Goal: Information Seeking & Learning: Learn about a topic

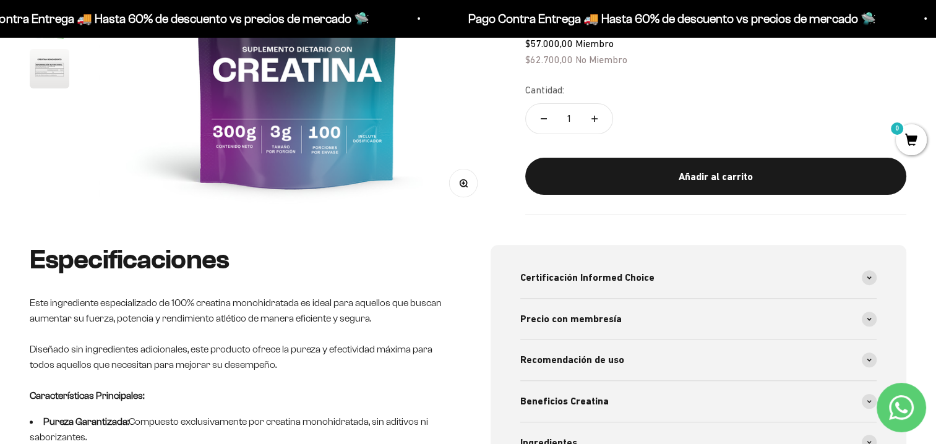
scroll to position [371, 0]
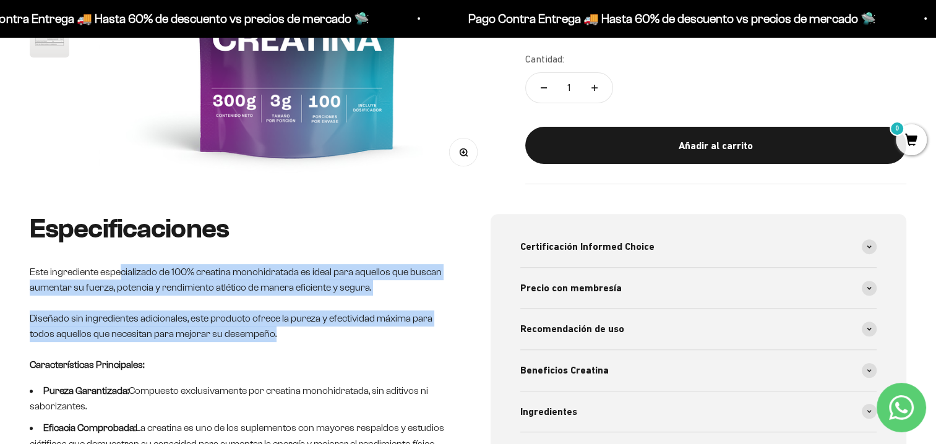
drag, startPoint x: 119, startPoint y: 272, endPoint x: 371, endPoint y: 333, distance: 259.5
click at [371, 333] on div "Especificaciones Este ingrediente especializado de 100% creatina monohidratada …" at bounding box center [238, 332] width 416 height 237
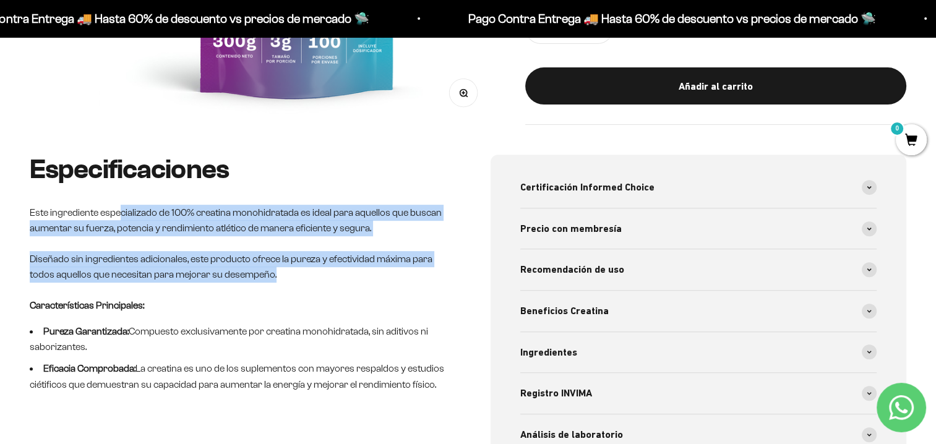
scroll to position [495, 0]
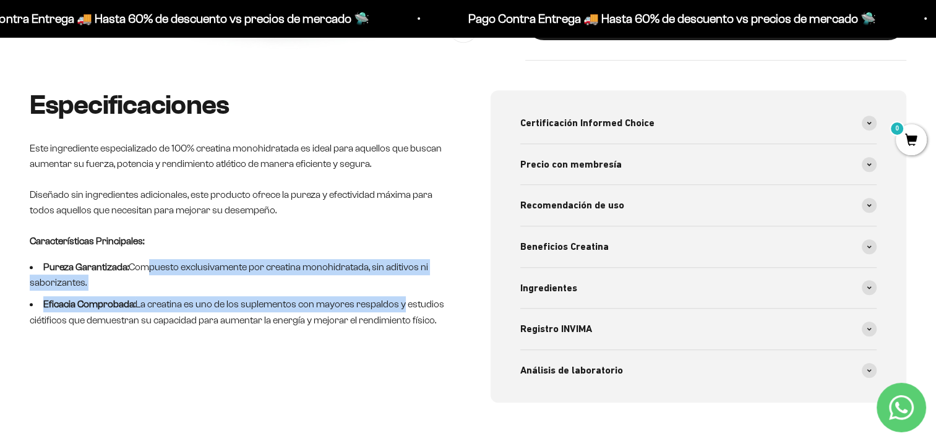
drag, startPoint x: 171, startPoint y: 270, endPoint x: 401, endPoint y: 312, distance: 233.2
click at [400, 312] on ul "Pureza Garantizada: Compuesto exclusivamente por creatina monohidratada, sin ad…" at bounding box center [238, 293] width 416 height 69
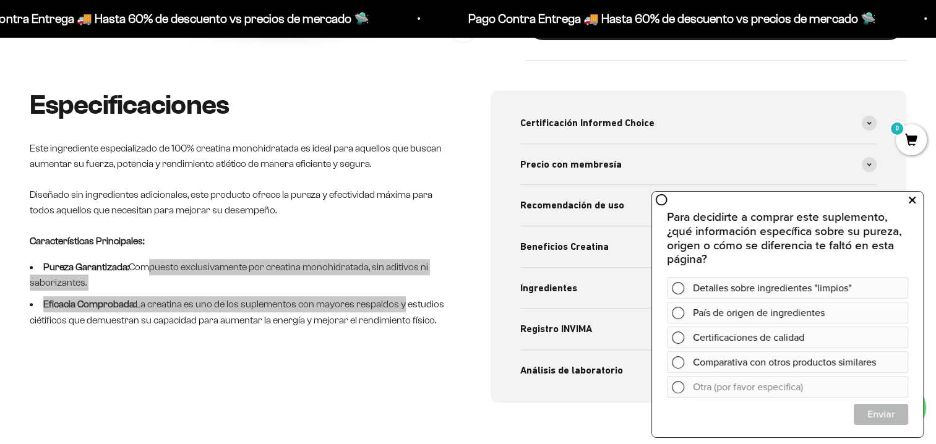
click at [913, 203] on icon at bounding box center [911, 200] width 7 height 16
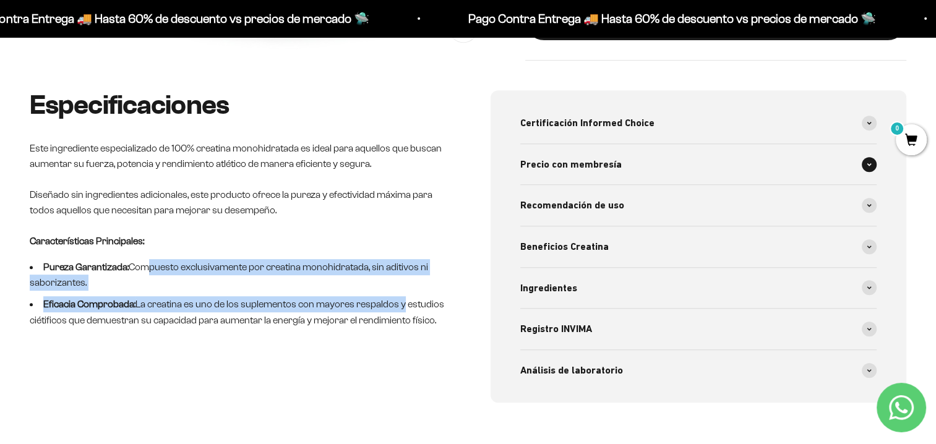
click at [651, 169] on div "Precio con membresía" at bounding box center [698, 164] width 357 height 41
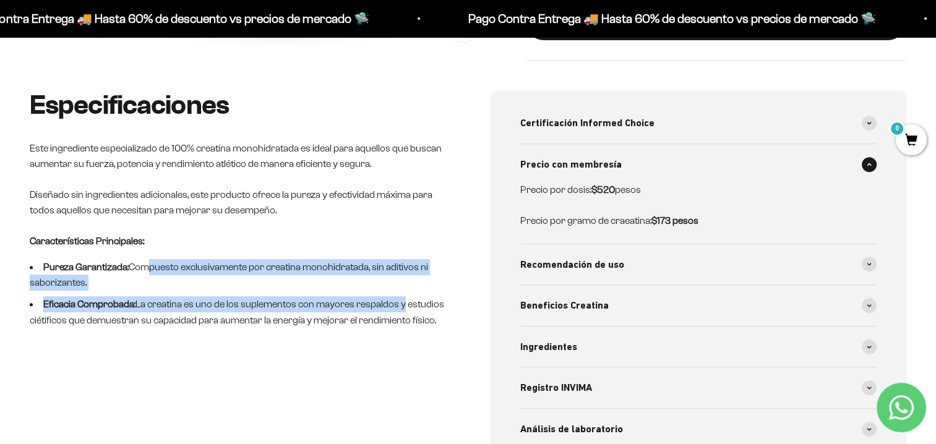
click at [651, 169] on div "Precio con membresía" at bounding box center [698, 164] width 357 height 41
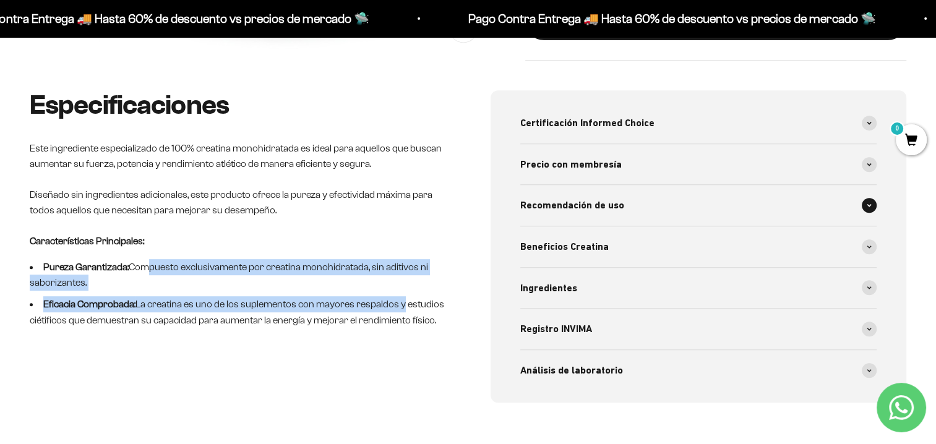
click at [632, 209] on div "Recomendación de uso" at bounding box center [698, 205] width 357 height 41
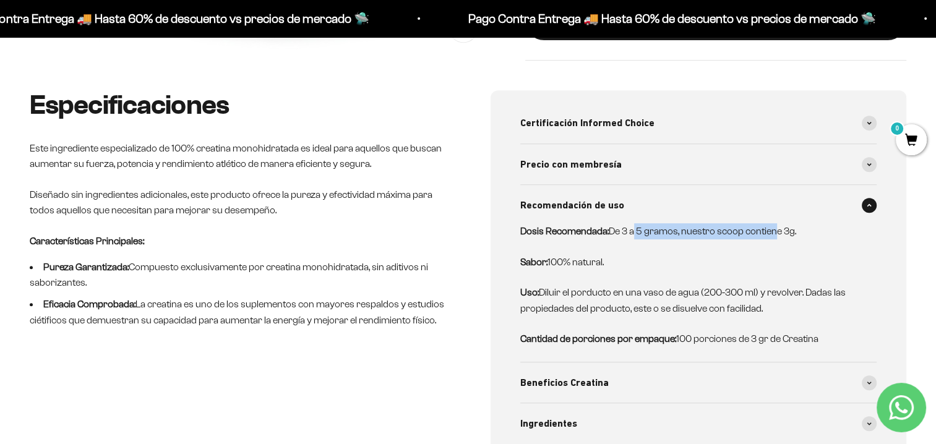
drag, startPoint x: 633, startPoint y: 233, endPoint x: 777, endPoint y: 229, distance: 143.5
click at [777, 229] on p "Dosis Recomendada: De 3 a 5 gramos, nuestro scoop contiene 3g." at bounding box center [691, 231] width 342 height 16
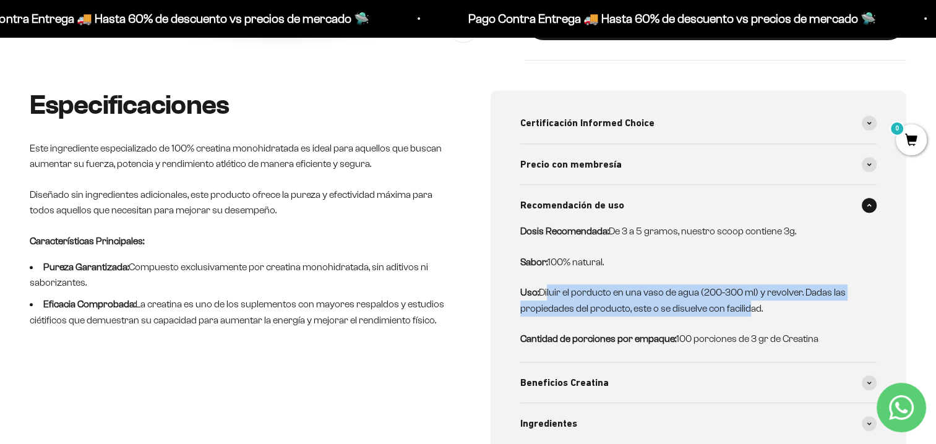
drag, startPoint x: 548, startPoint y: 291, endPoint x: 746, endPoint y: 308, distance: 198.0
click at [746, 308] on p "Uso: Diluir el porducto en una vaso de agua (200-300 ml) y revolver. Dadas las …" at bounding box center [691, 300] width 342 height 32
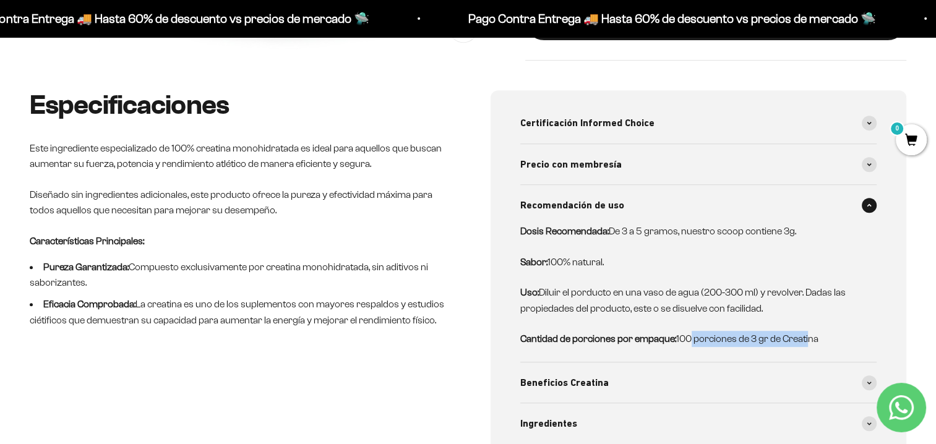
drag, startPoint x: 746, startPoint y: 308, endPoint x: 808, endPoint y: 339, distance: 69.4
click at [808, 339] on p "Cantidad de porciones por empaque: 100 porciones de 3 gr de Creatina" at bounding box center [691, 339] width 342 height 16
drag, startPoint x: 808, startPoint y: 339, endPoint x: 753, endPoint y: 314, distance: 60.3
click at [753, 314] on p "Uso: Diluir el porducto en una vaso de agua (200-300 ml) y revolver. Dadas las …" at bounding box center [691, 300] width 342 height 32
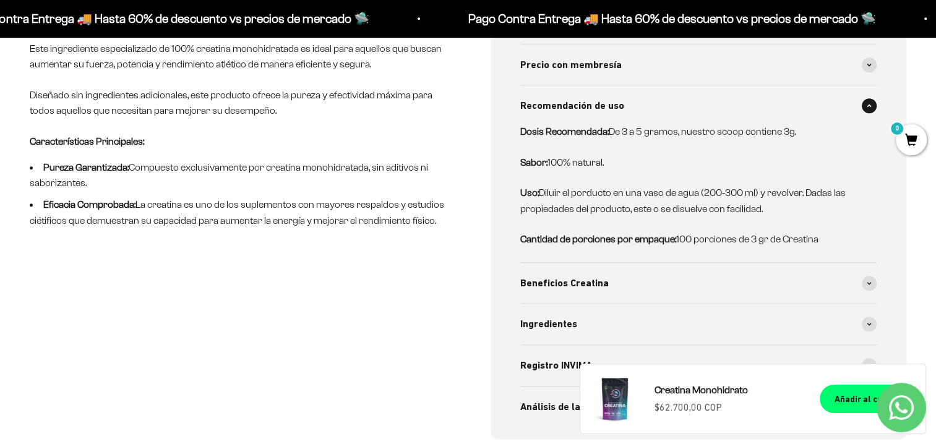
scroll to position [618, 0]
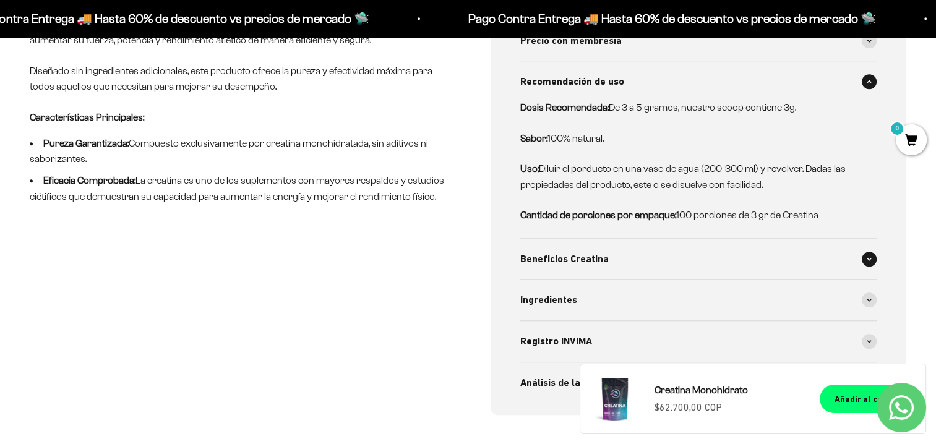
click at [566, 262] on span "Beneficios Creatina" at bounding box center [564, 259] width 88 height 16
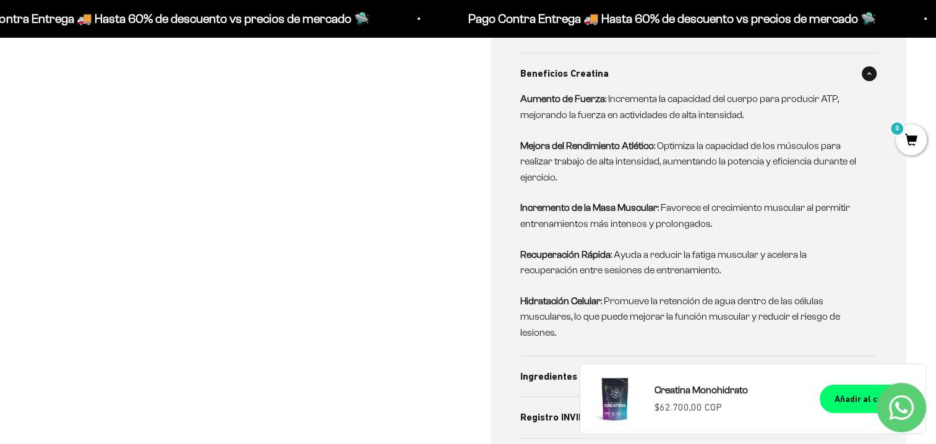
scroll to position [866, 0]
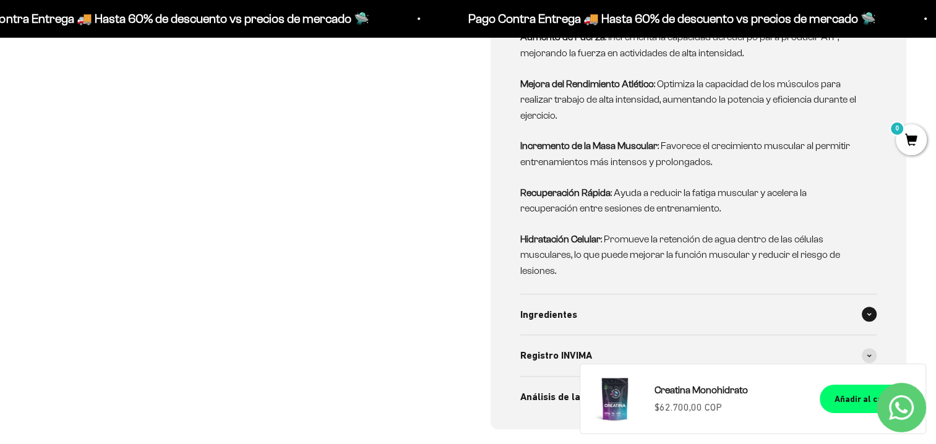
click at [584, 309] on div "Ingredientes" at bounding box center [698, 314] width 357 height 41
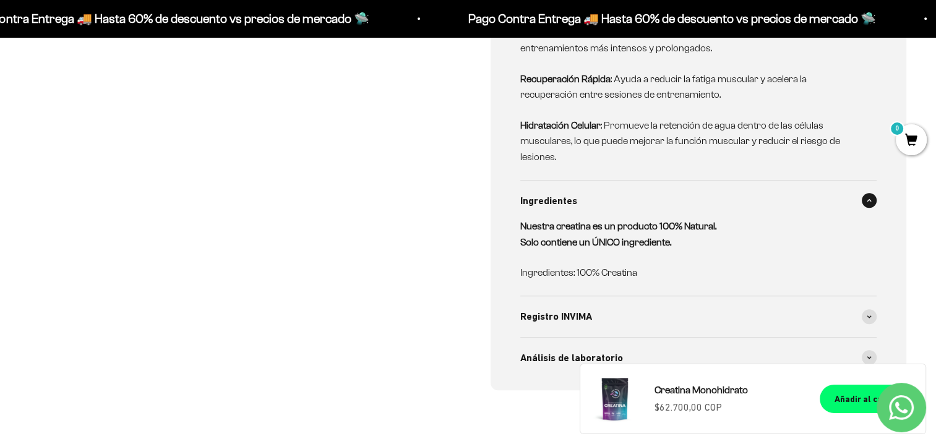
scroll to position [989, 0]
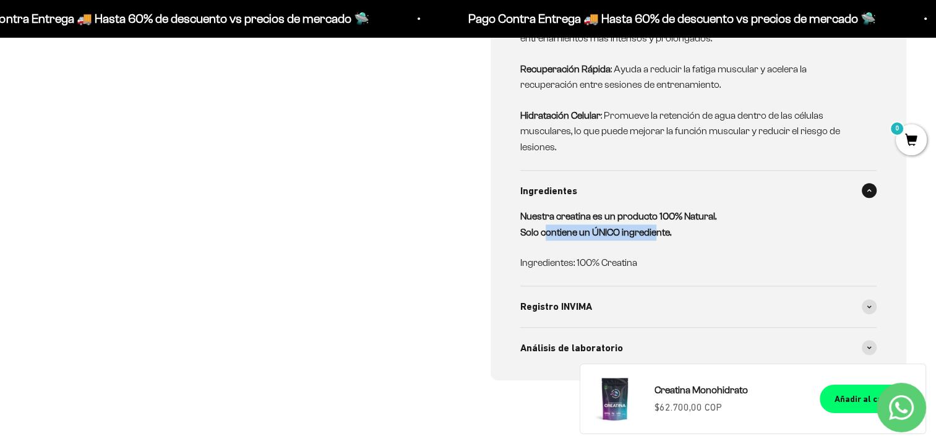
drag, startPoint x: 542, startPoint y: 235, endPoint x: 652, endPoint y: 235, distance: 110.1
click at [652, 235] on strong "Nuestra creatina es un producto 100% Natural. Solo contiene un ÚNICO ingredient…" at bounding box center [618, 224] width 196 height 27
drag, startPoint x: 652, startPoint y: 235, endPoint x: 646, endPoint y: 268, distance: 34.0
click at [654, 257] on p "Ingredientes: 100% Creatina" at bounding box center [691, 263] width 342 height 16
drag, startPoint x: 626, startPoint y: 270, endPoint x: 516, endPoint y: 265, distance: 110.2
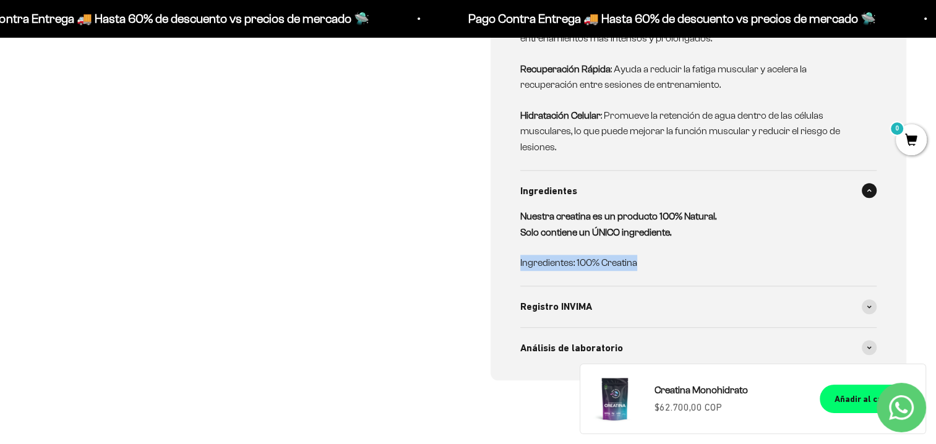
drag, startPoint x: 516, startPoint y: 265, endPoint x: 557, endPoint y: 309, distance: 59.5
click at [557, 309] on span "Registro INVIMA" at bounding box center [556, 307] width 72 height 16
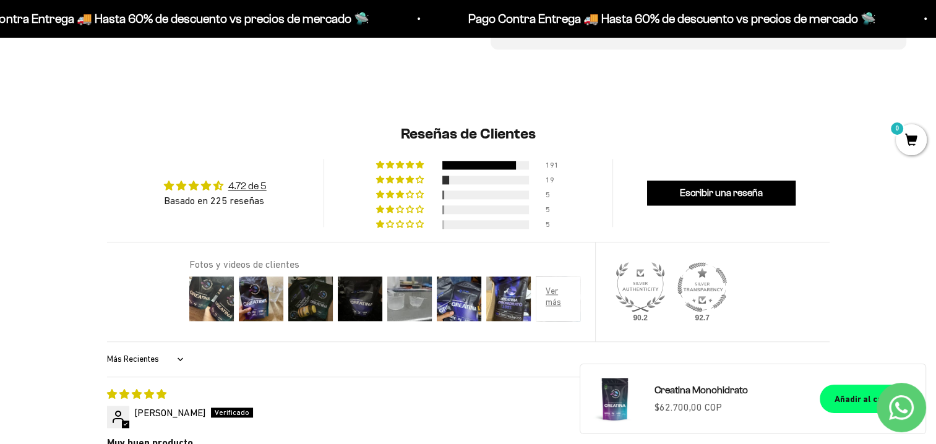
scroll to position [1360, 0]
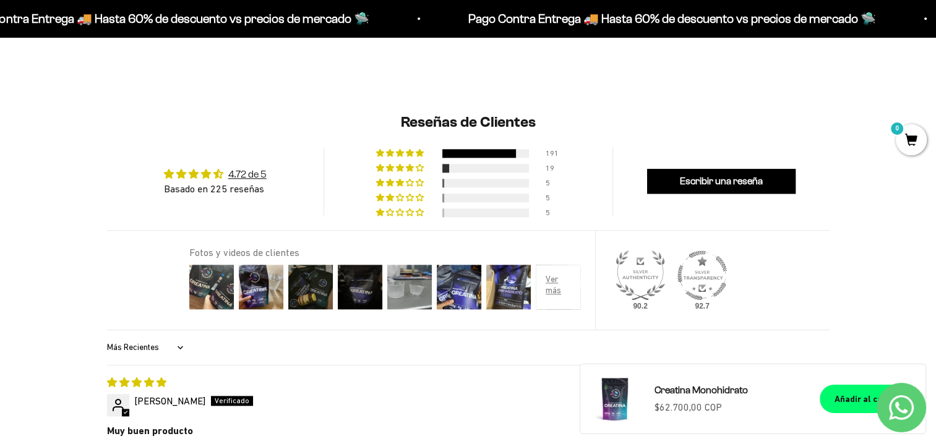
click at [224, 299] on img at bounding box center [211, 286] width 49 height 49
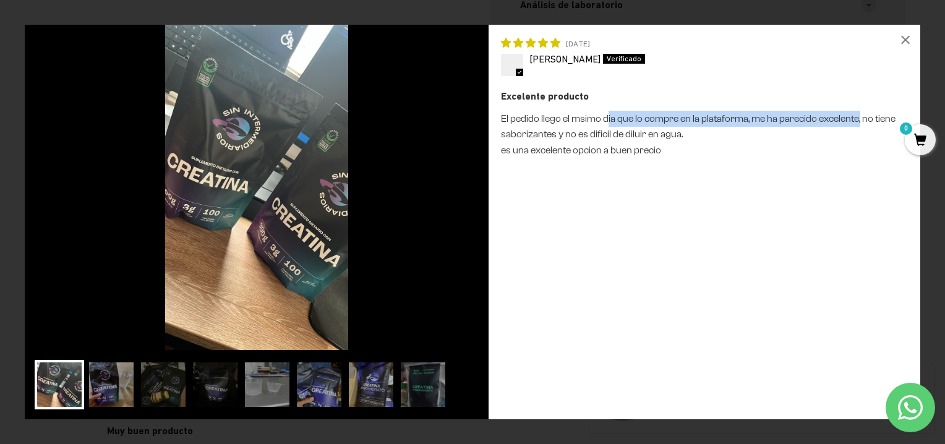
drag, startPoint x: 617, startPoint y: 118, endPoint x: 860, endPoint y: 124, distance: 242.5
click at [860, 124] on p "El pedido llego el msimo dia que lo compre en la plataforma, me ha parecido exc…" at bounding box center [704, 135] width 407 height 48
click at [101, 398] on img at bounding box center [111, 384] width 49 height 49
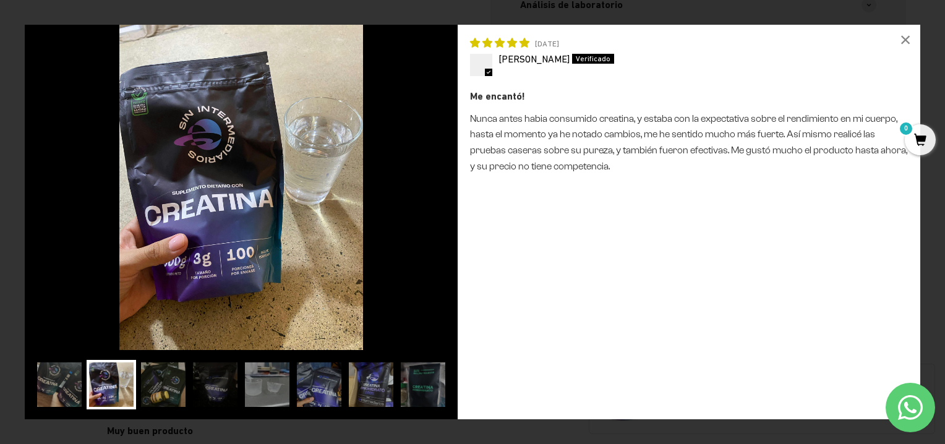
click at [156, 394] on img at bounding box center [163, 384] width 49 height 49
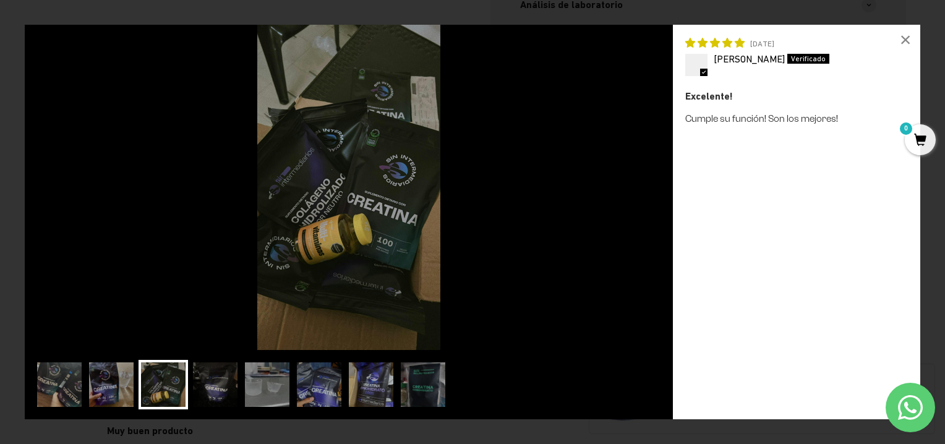
click at [207, 386] on img at bounding box center [214, 384] width 49 height 49
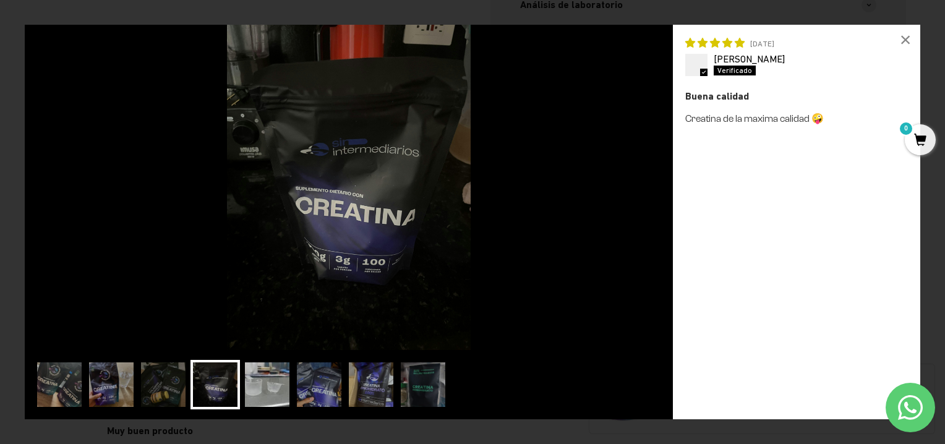
click at [278, 381] on img at bounding box center [266, 384] width 49 height 49
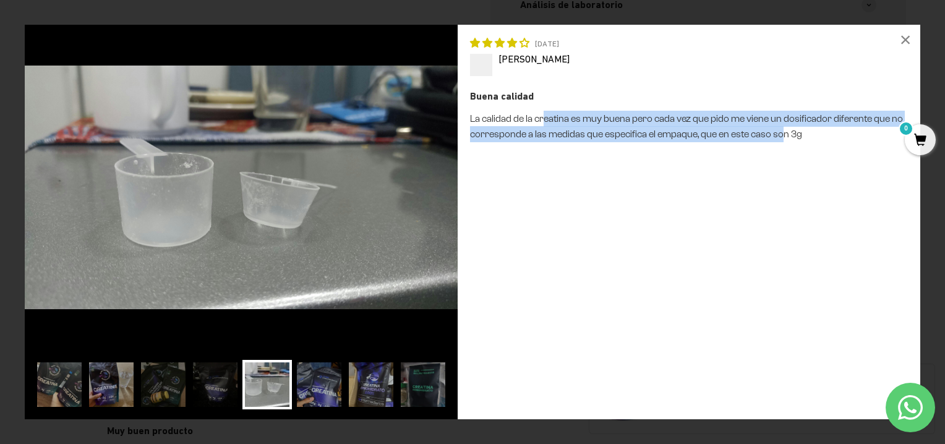
drag, startPoint x: 542, startPoint y: 116, endPoint x: 780, endPoint y: 135, distance: 238.8
click at [780, 135] on p "La calidad de la creatina es muy buena pero cada vez que pido me viene un dosif…" at bounding box center [689, 127] width 438 height 32
click at [319, 391] on img at bounding box center [318, 384] width 49 height 49
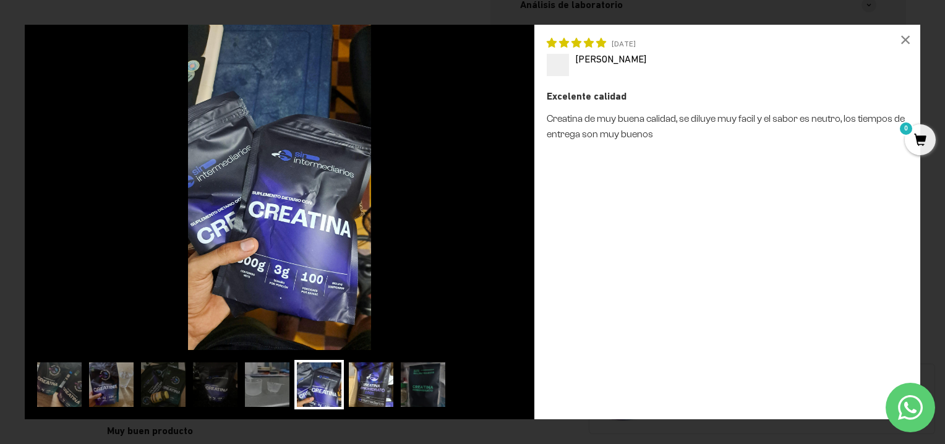
click at [352, 391] on img at bounding box center [370, 384] width 49 height 49
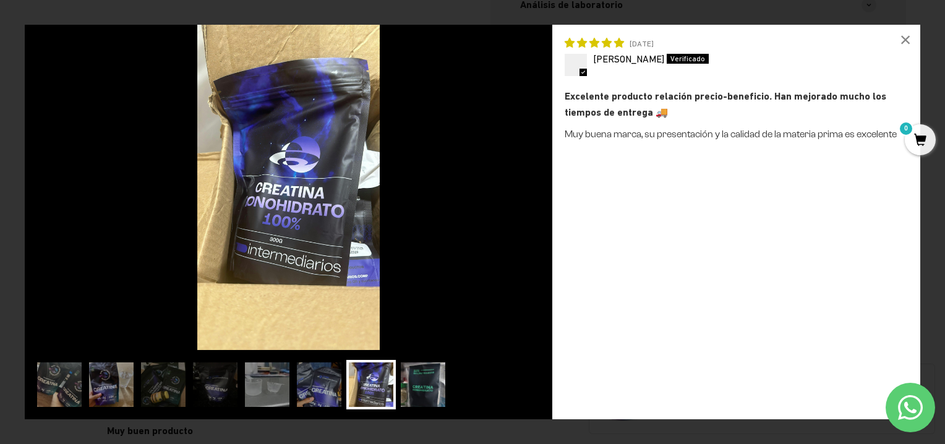
click at [425, 390] on img at bounding box center [422, 384] width 49 height 49
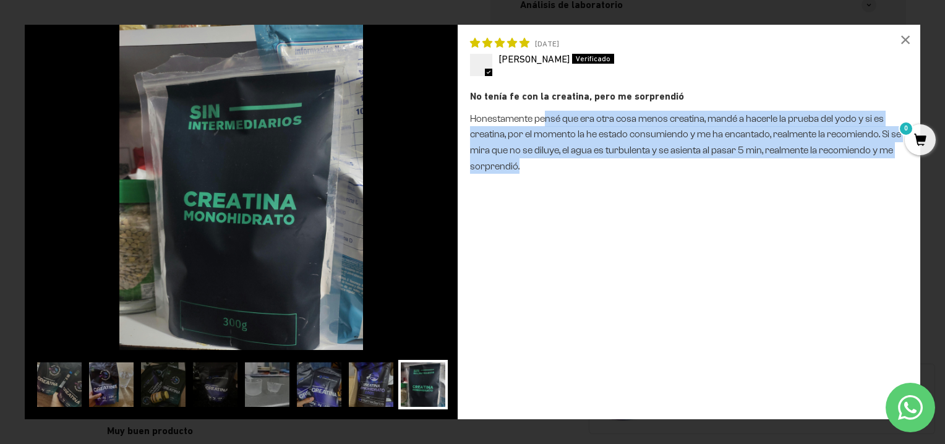
drag, startPoint x: 542, startPoint y: 119, endPoint x: 753, endPoint y: 166, distance: 216.6
click at [753, 166] on p "Honestamente pensé que era otra cosa menos creatina, mandé a hacerle la prueba …" at bounding box center [689, 142] width 438 height 63
click at [908, 36] on div "×" at bounding box center [905, 40] width 30 height 30
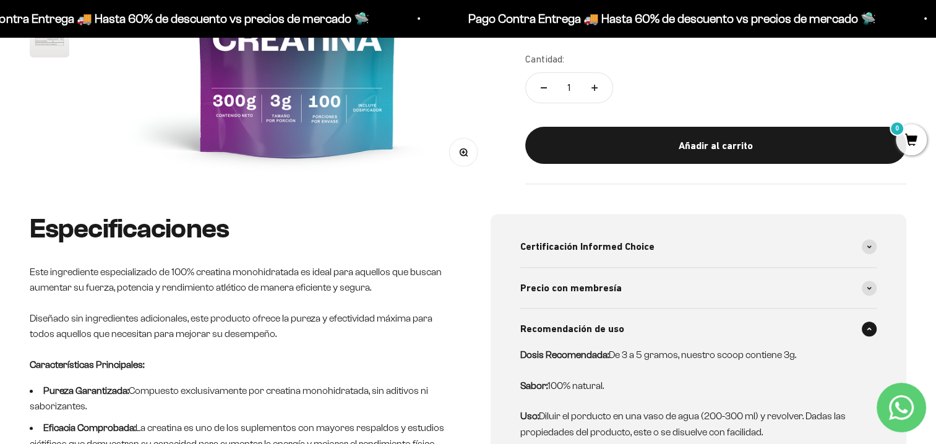
scroll to position [0, 0]
